Goal: Task Accomplishment & Management: Manage account settings

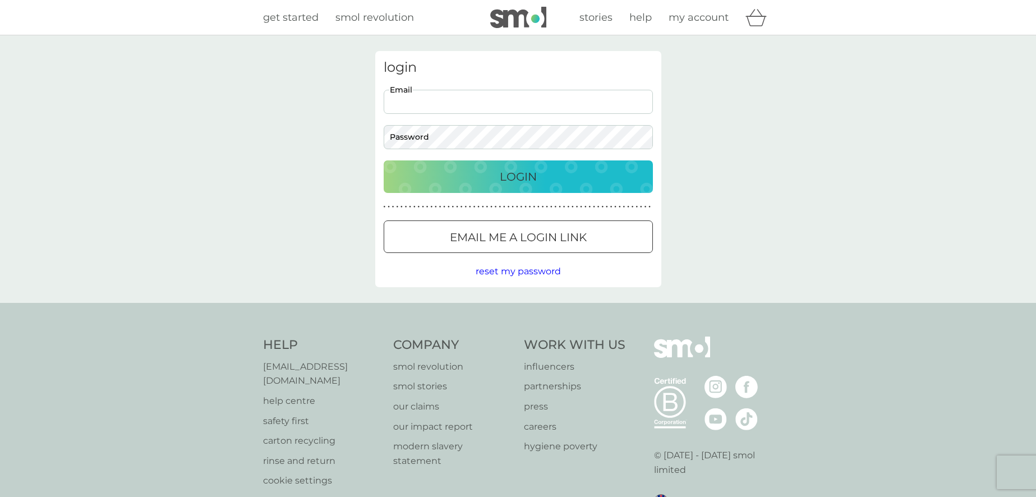
click at [484, 106] on input "Email" at bounding box center [518, 102] width 269 height 24
type input "julie.cromwell@hotmail.co.uk"
click at [384, 160] on button "Login" at bounding box center [518, 176] width 269 height 33
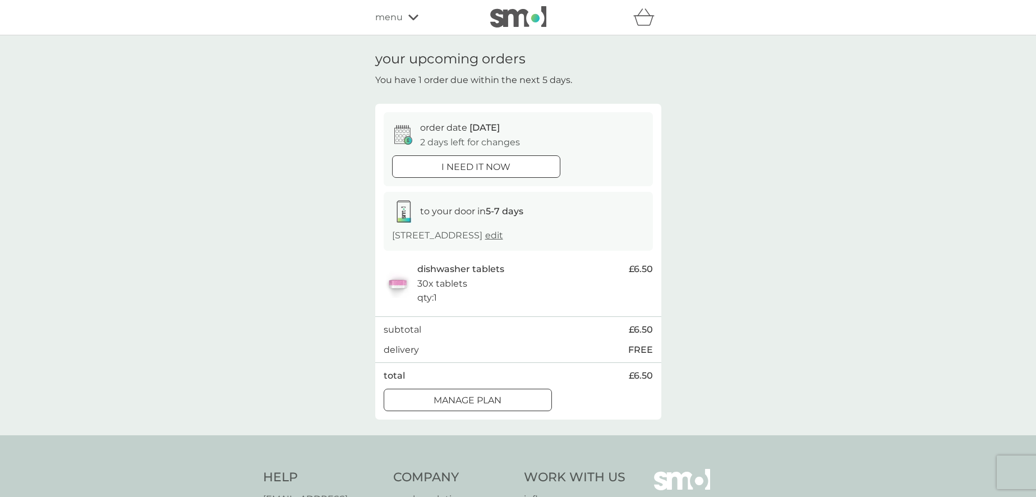
click at [483, 403] on div at bounding box center [468, 400] width 40 height 12
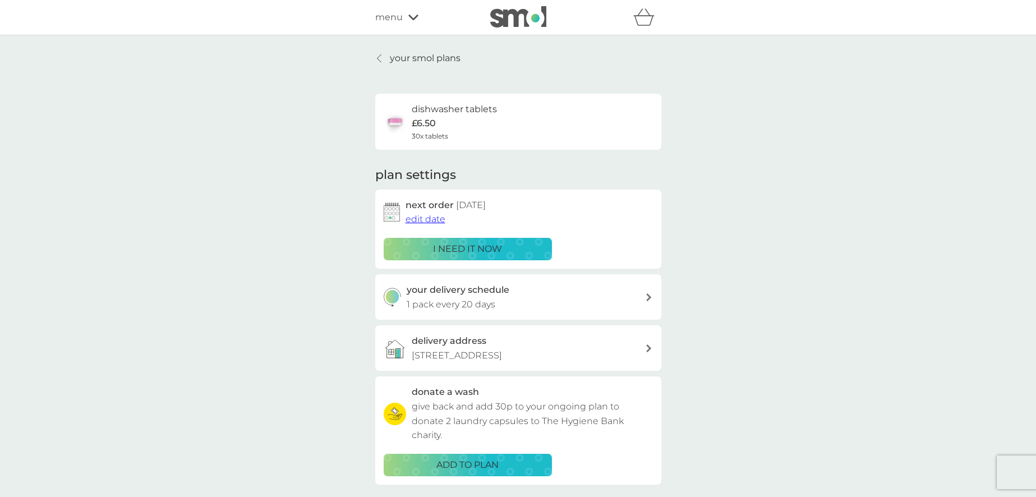
click at [436, 223] on span "edit date" at bounding box center [426, 219] width 40 height 11
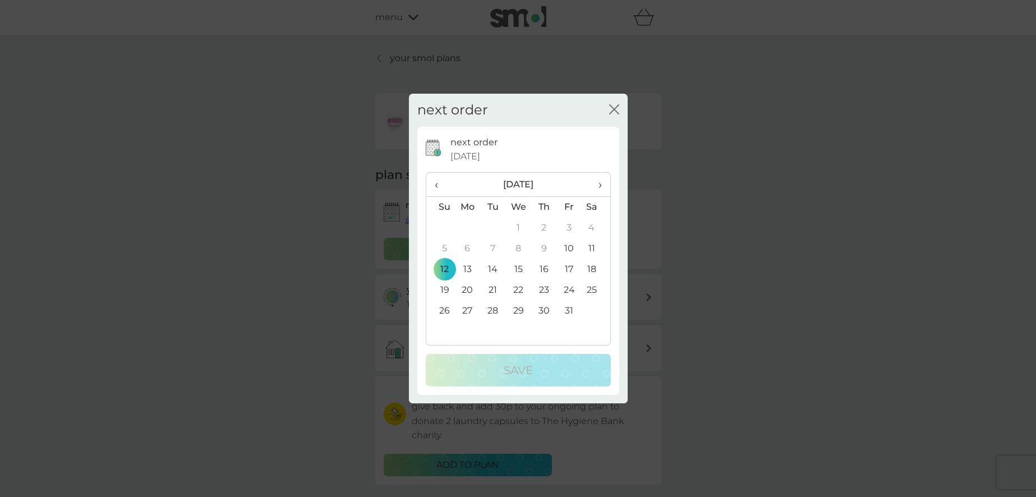
click at [469, 286] on td "20" at bounding box center [468, 290] width 26 height 21
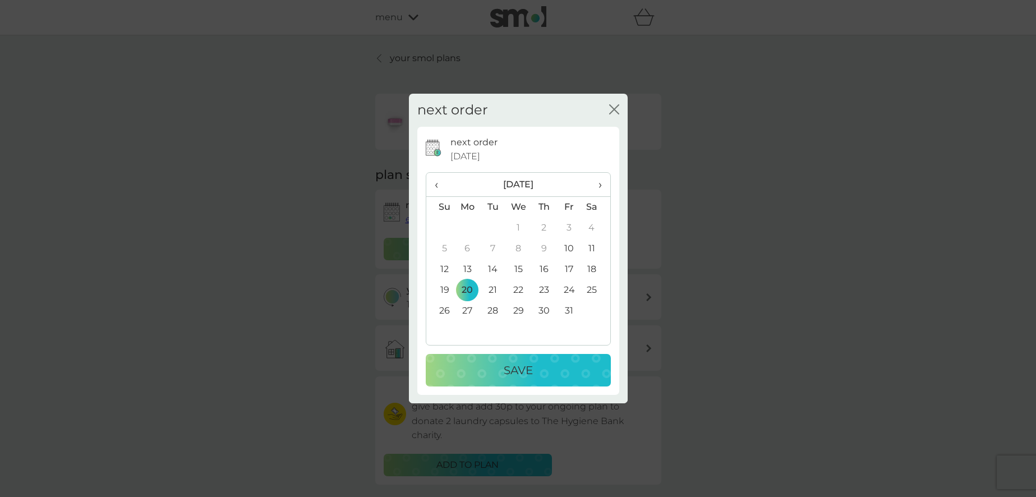
click at [521, 359] on button "Save" at bounding box center [518, 370] width 185 height 33
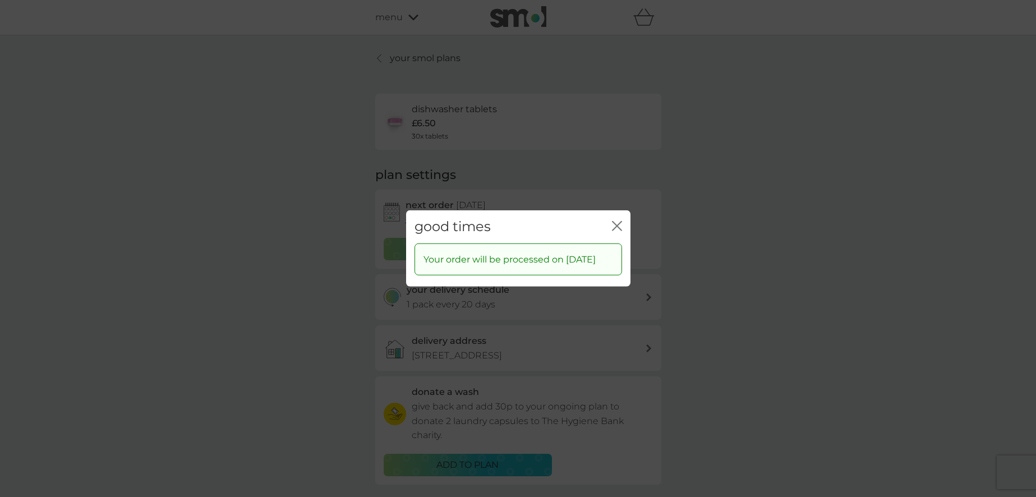
click at [617, 221] on icon "close" at bounding box center [617, 226] width 10 height 10
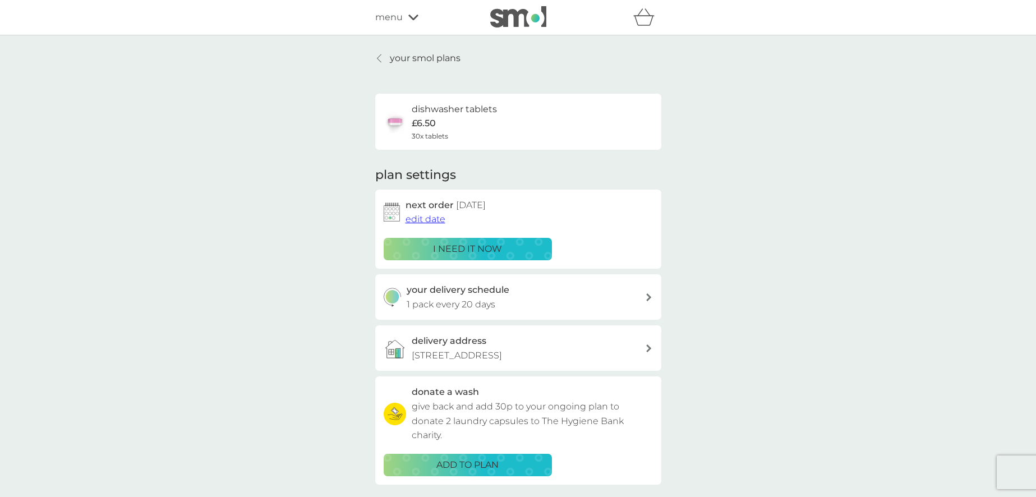
click at [416, 21] on div "menu" at bounding box center [422, 17] width 95 height 15
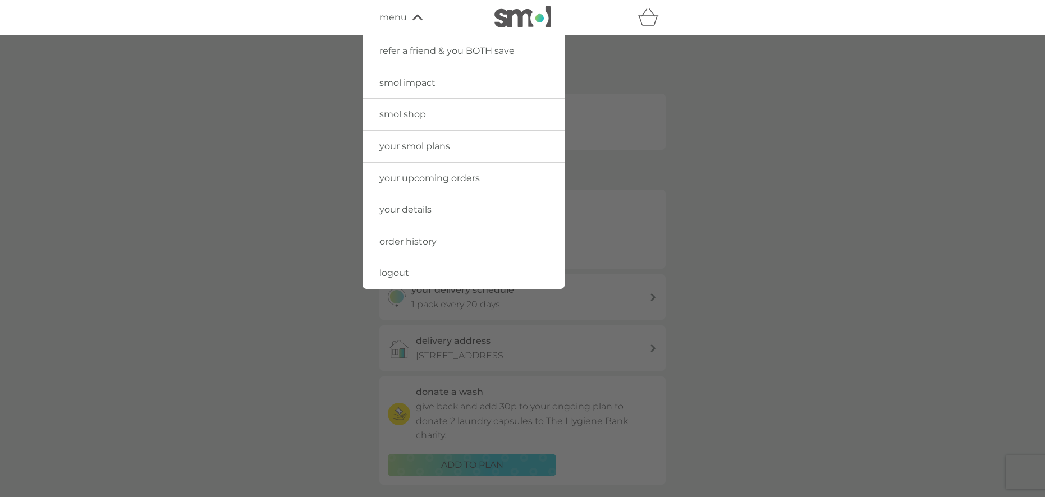
click at [400, 270] on span "logout" at bounding box center [394, 273] width 30 height 11
